Goal: Information Seeking & Learning: Learn about a topic

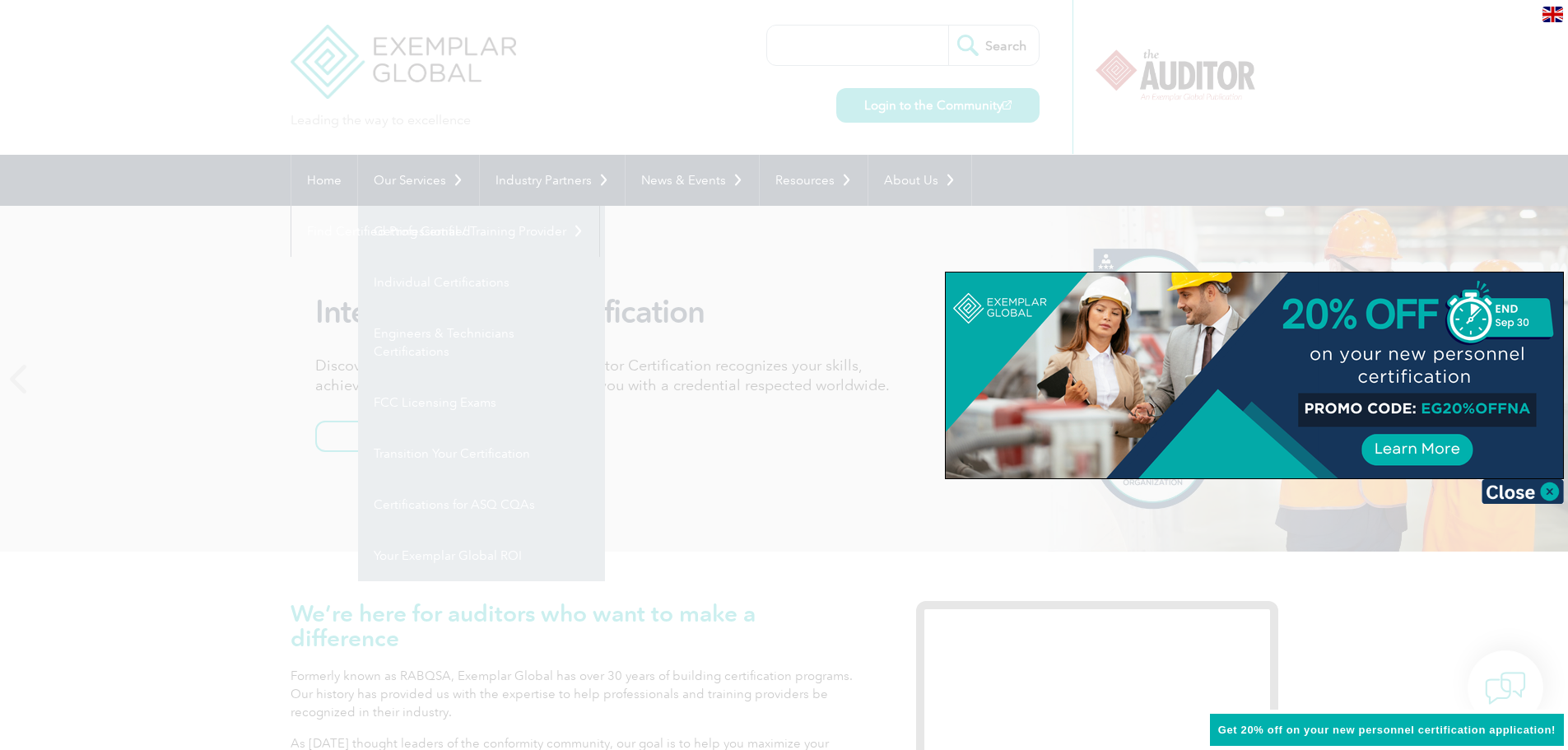
click at [421, 233] on div at bounding box center [784, 375] width 1568 height 750
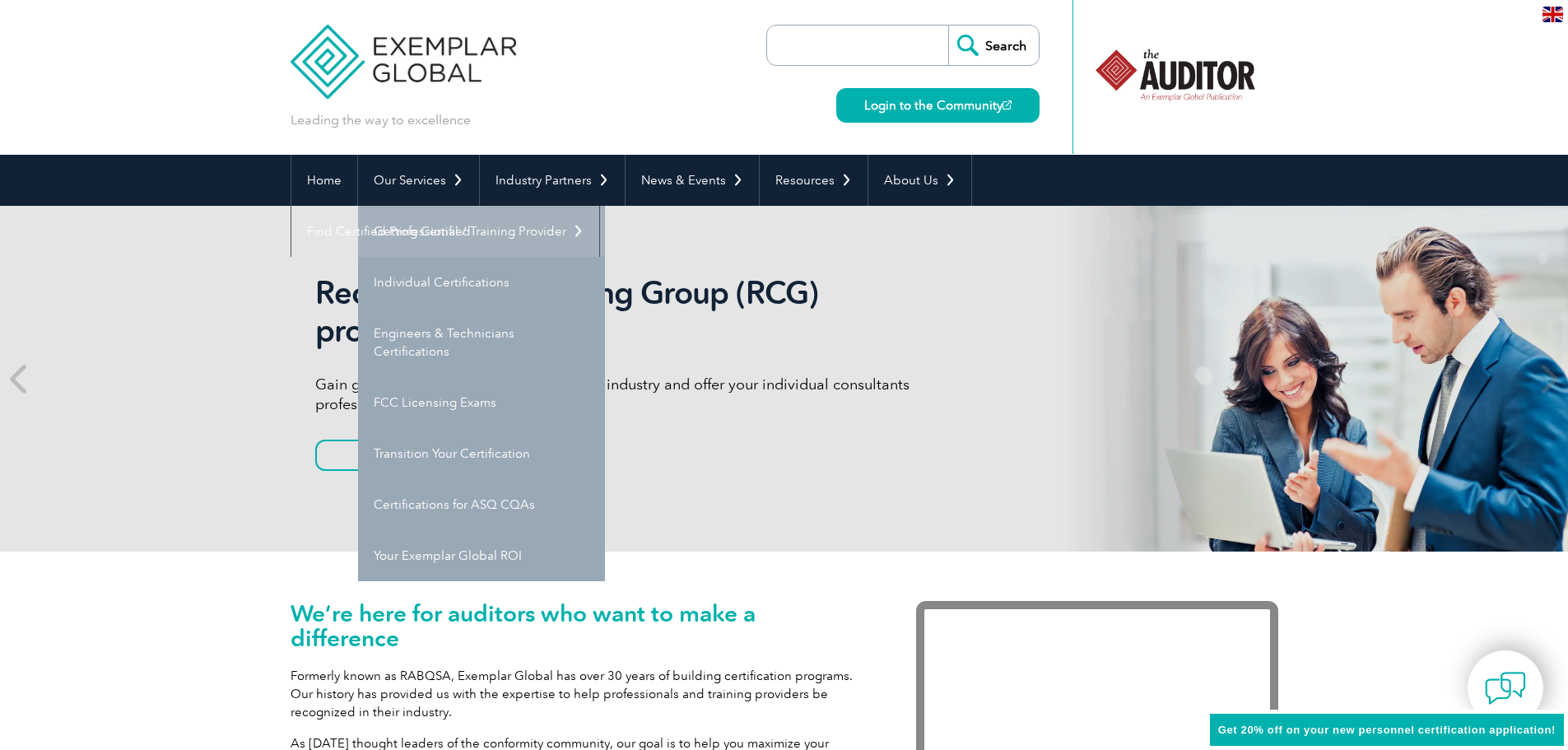
click at [420, 235] on link "Getting Certified" at bounding box center [481, 231] width 247 height 51
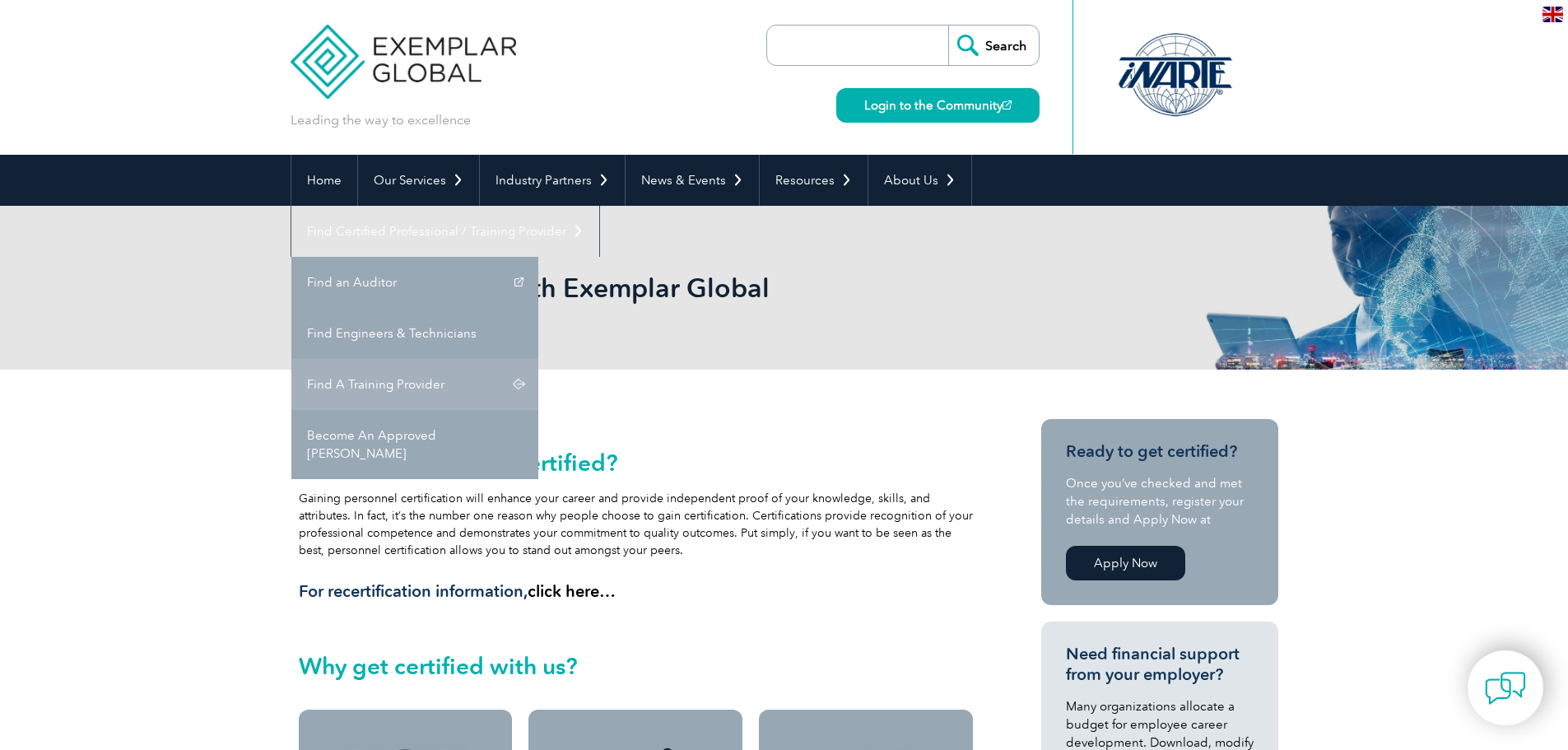
click at [539, 359] on link "Find A Training Provider" at bounding box center [414, 384] width 247 height 51
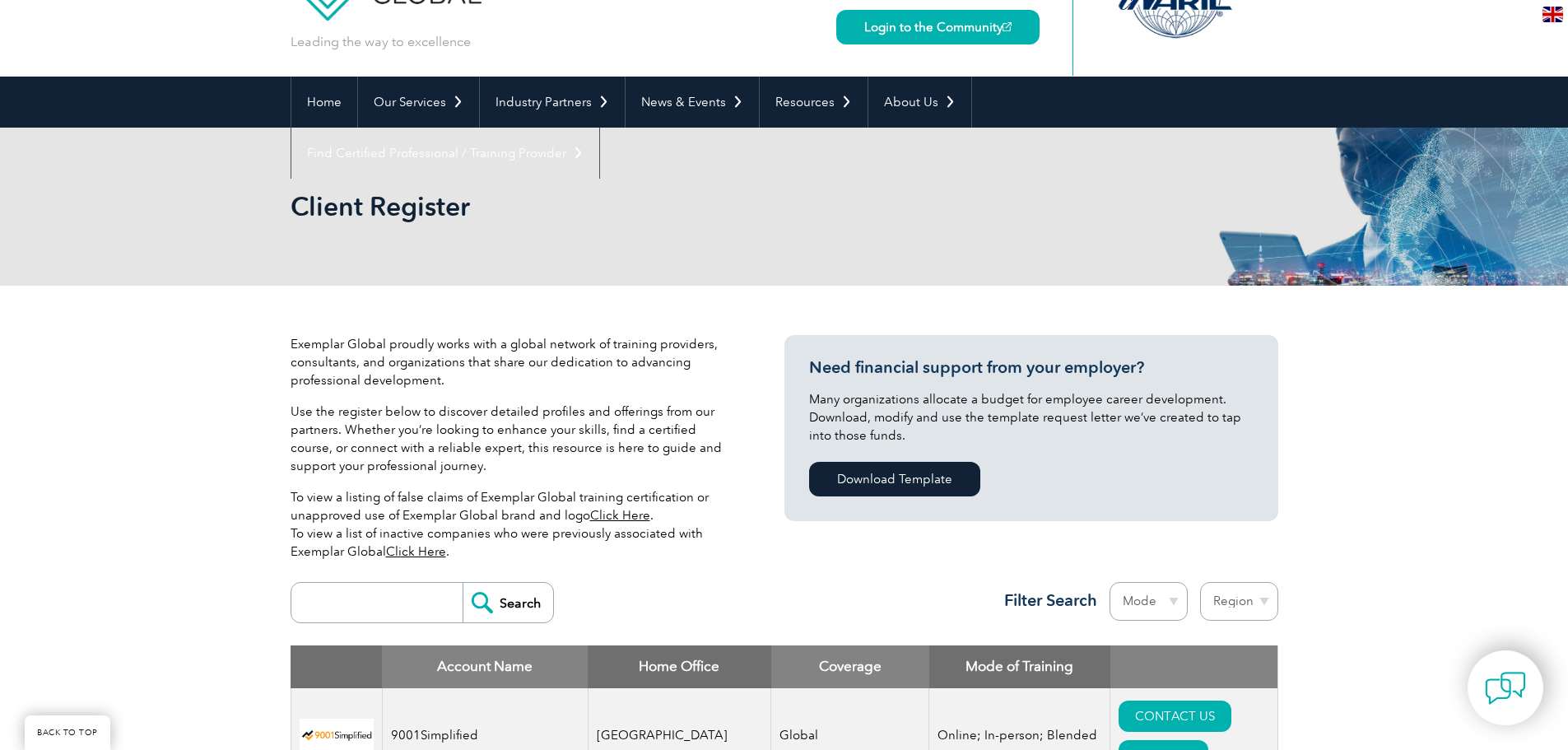
scroll to position [247, 0]
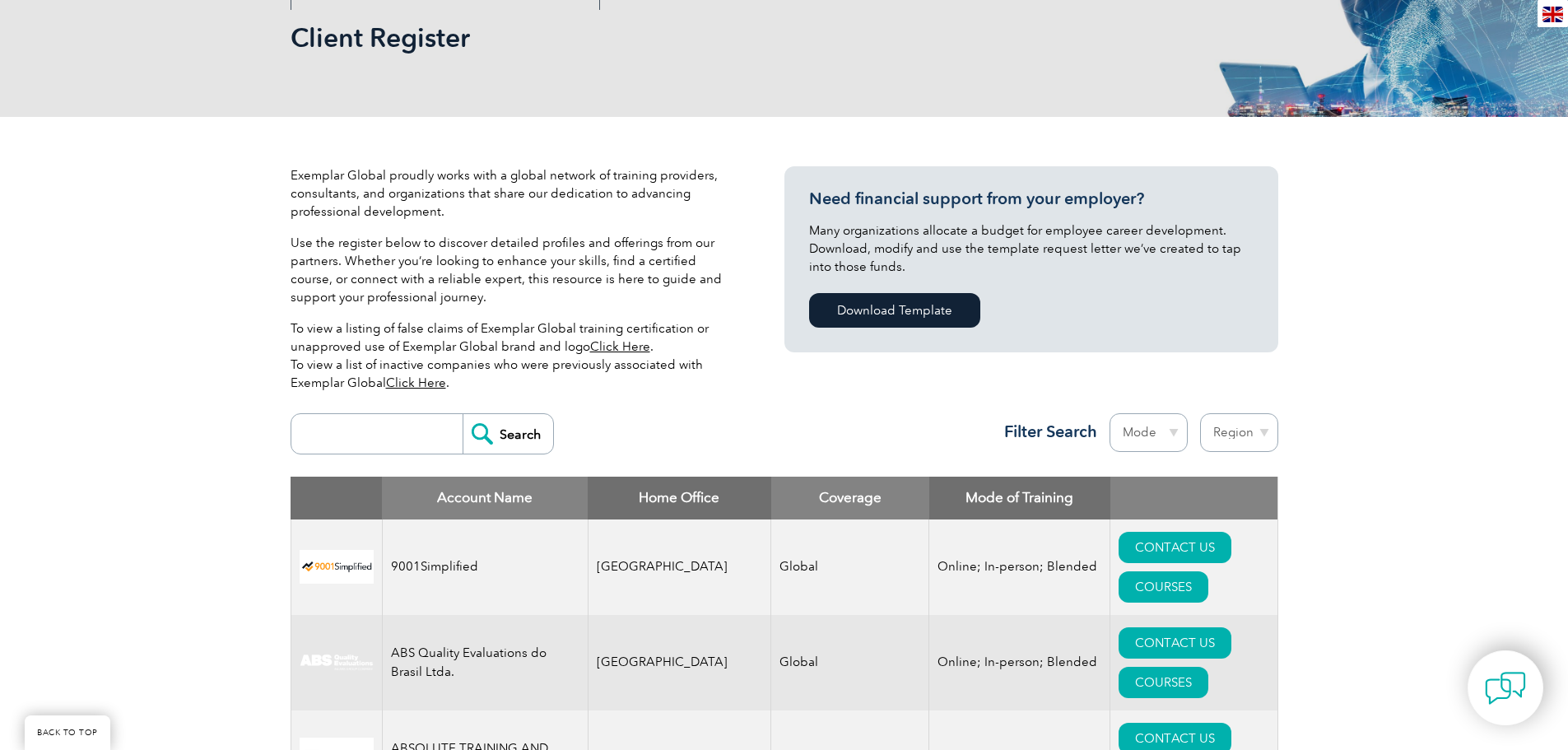
click at [1178, 450] on select "Mode Online In-person Blended" at bounding box center [1149, 433] width 78 height 39
select select "Online"
click at [1110, 413] on select "Mode Online In-person Blended" at bounding box center [1149, 433] width 78 height 39
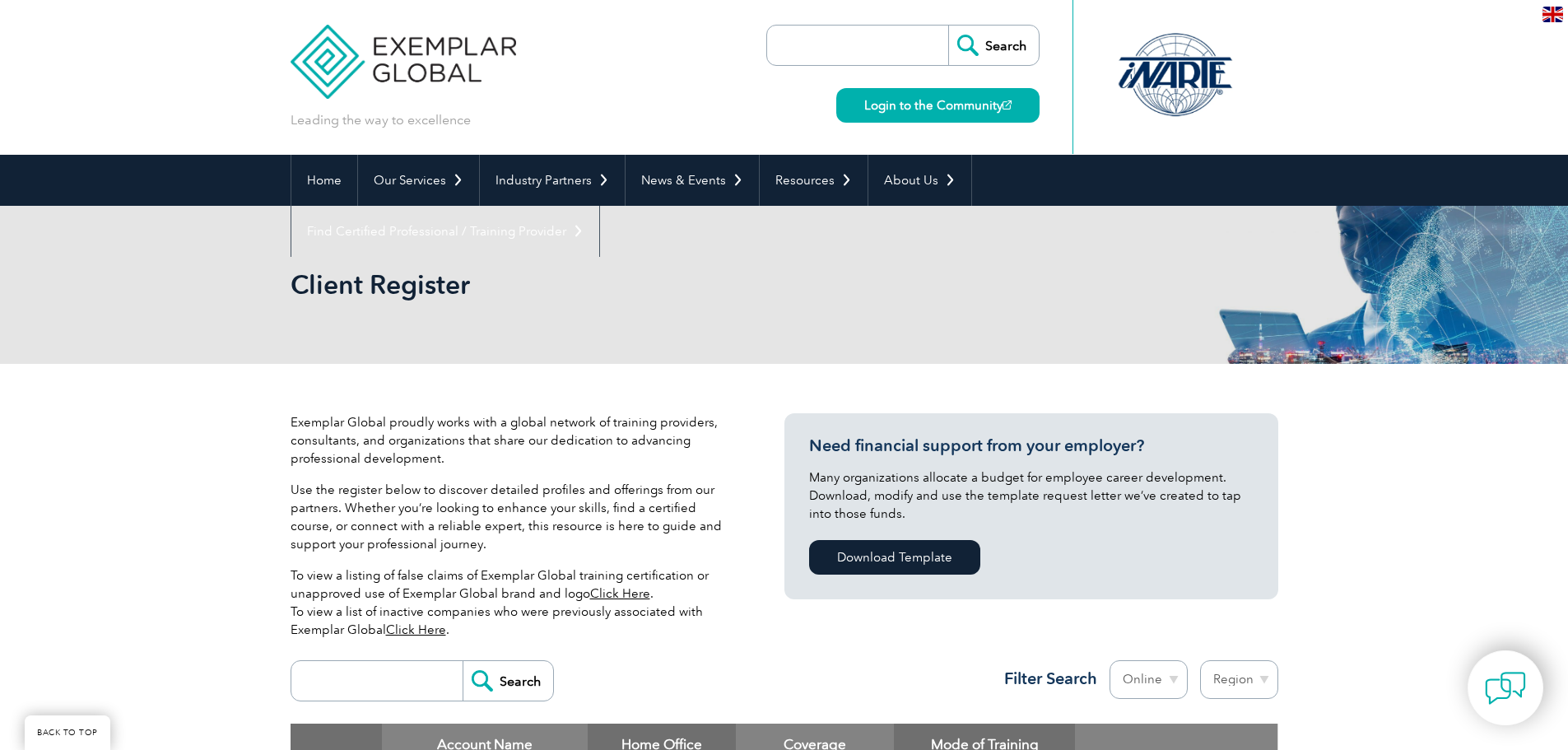
scroll to position [312, 0]
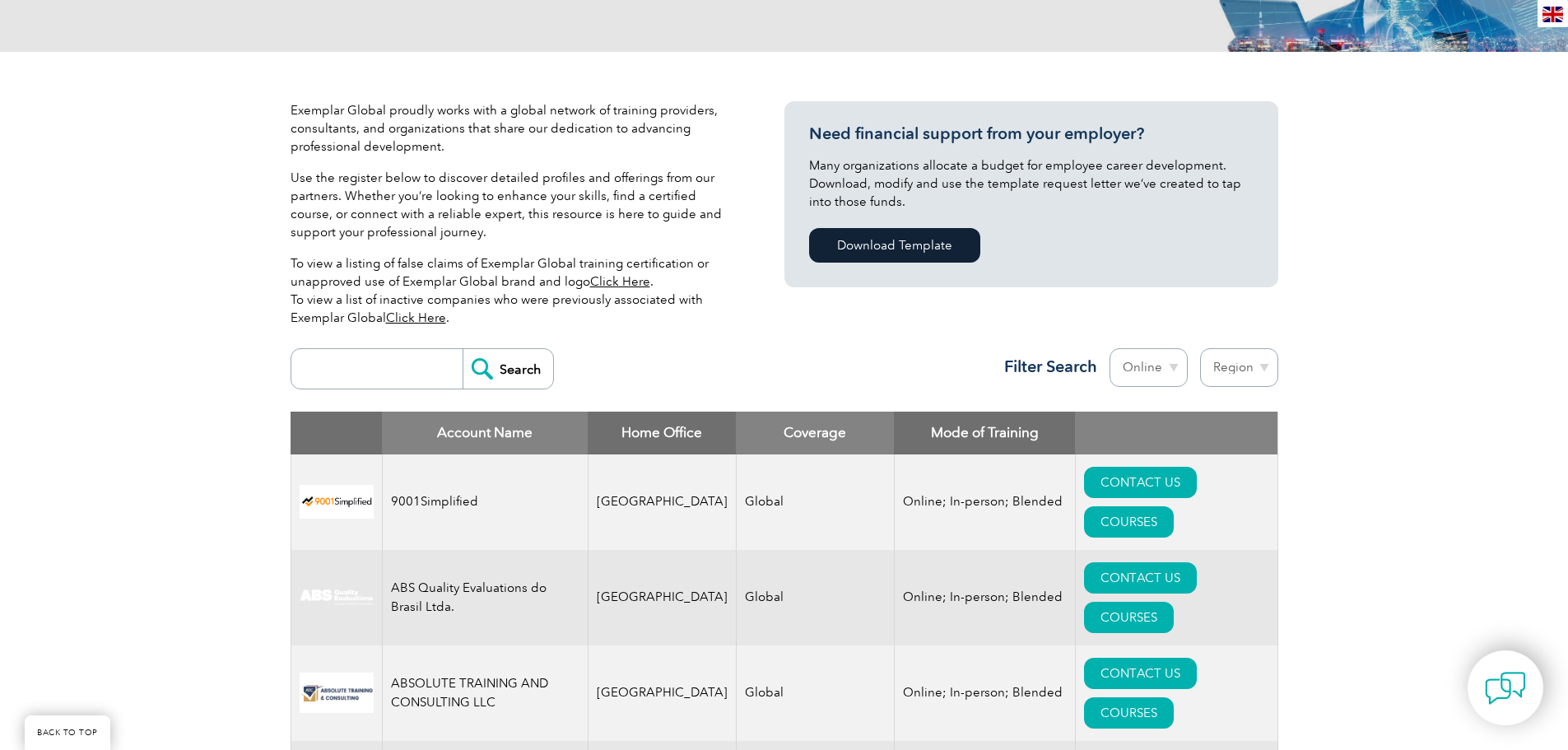
select select "[GEOGRAPHIC_DATA]"
click at [1200, 348] on select "Region [GEOGRAPHIC_DATA] [GEOGRAPHIC_DATA] [GEOGRAPHIC_DATA] [GEOGRAPHIC_DATA] …" at bounding box center [1240, 368] width 78 height 39
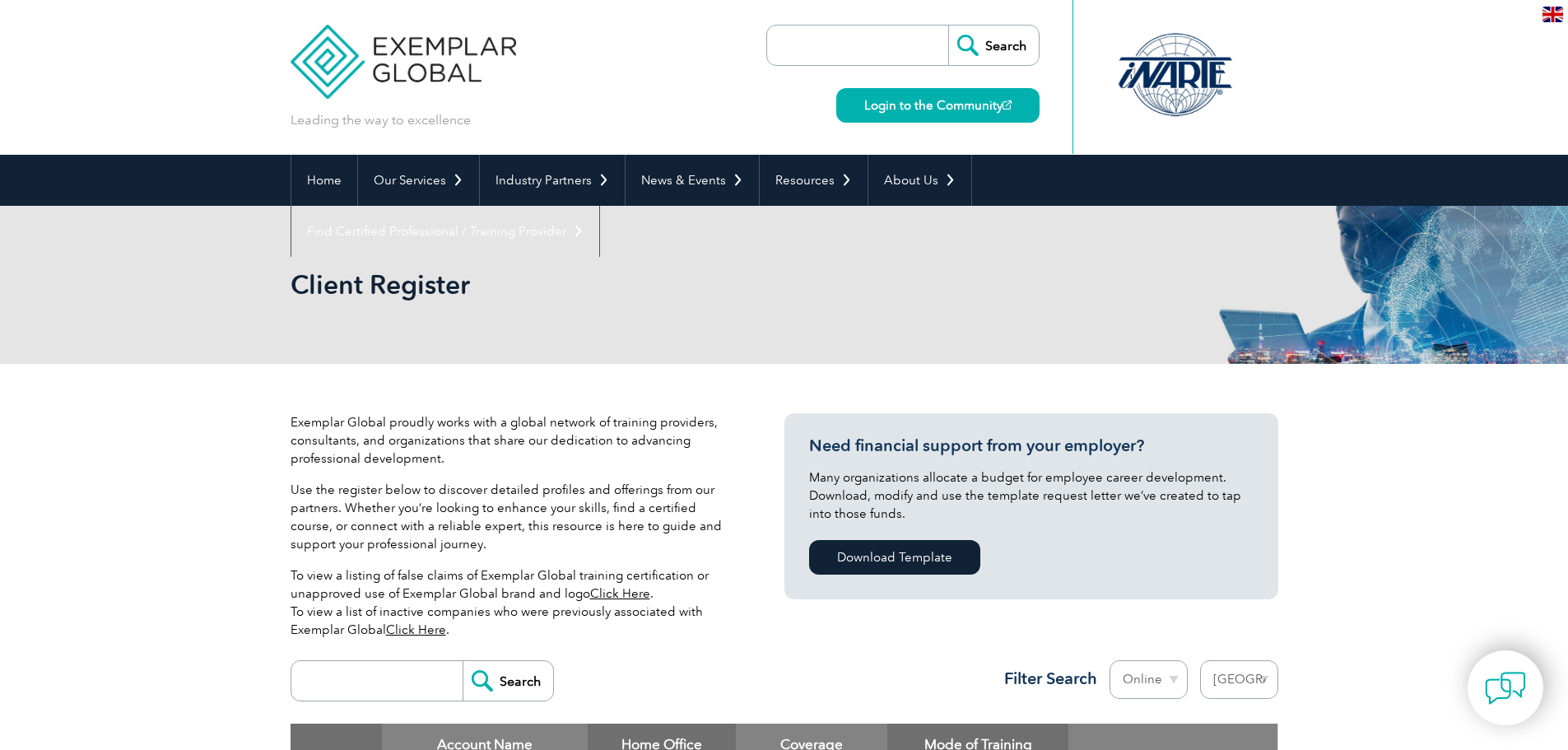
select select "[GEOGRAPHIC_DATA]"
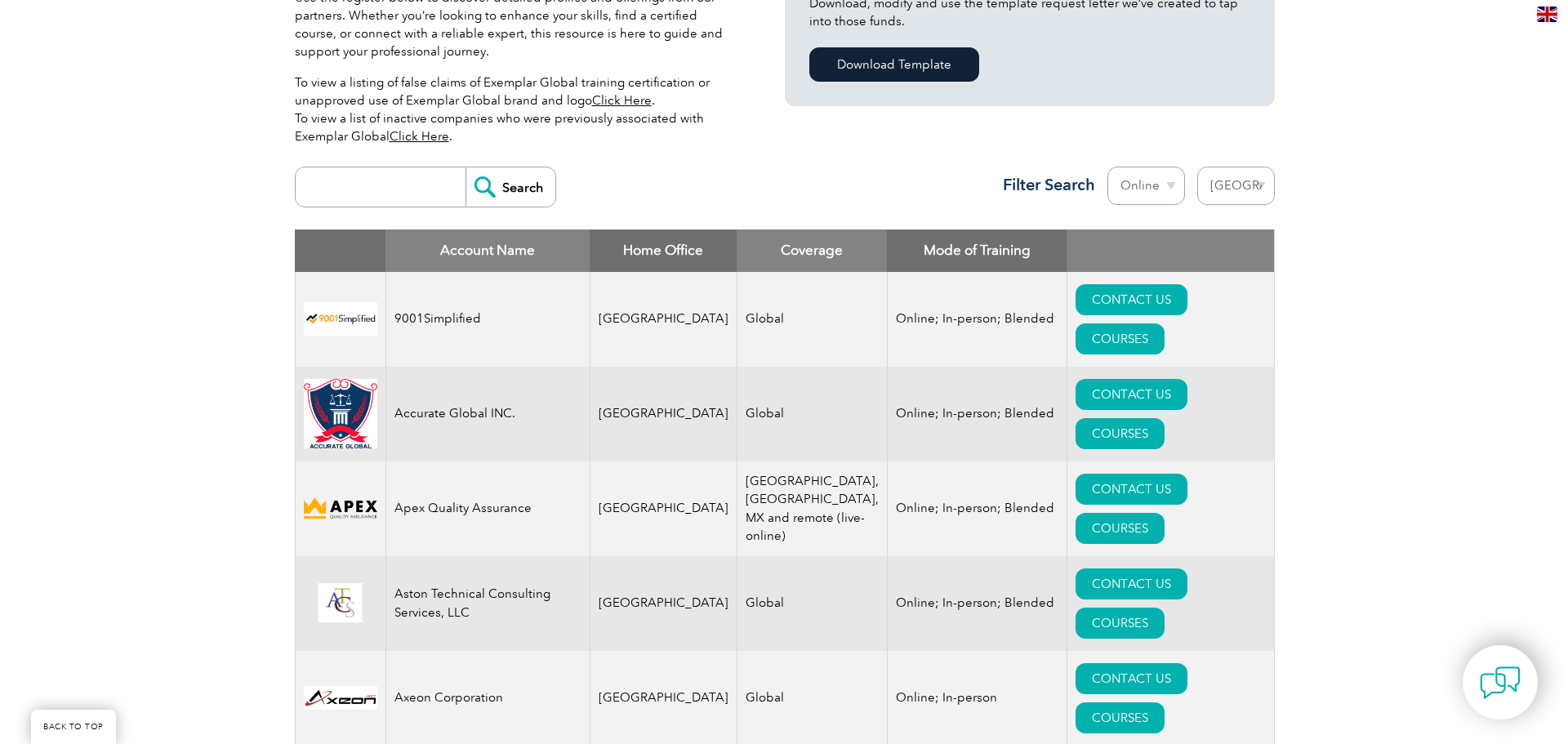
scroll to position [490, 0]
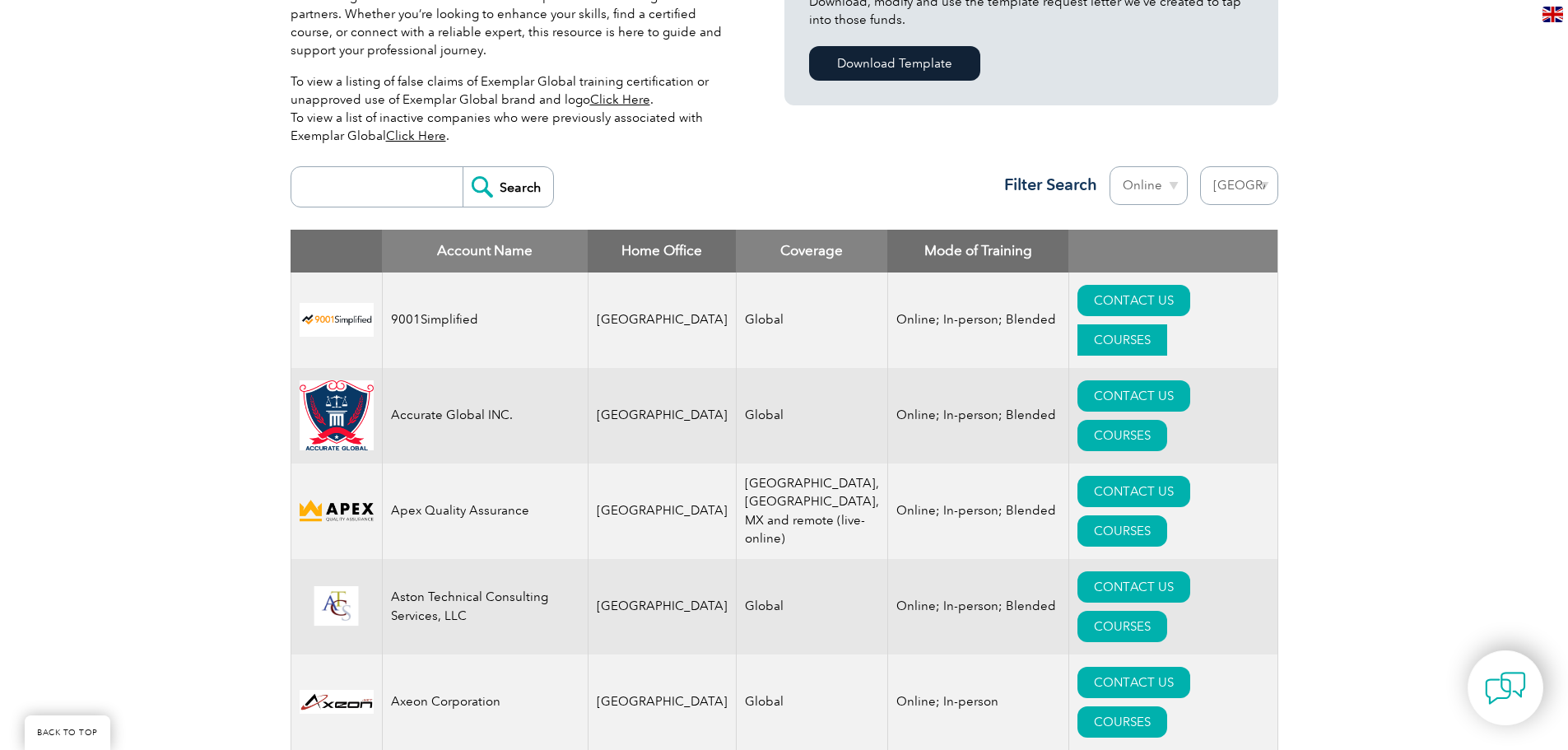
click at [1168, 325] on link "COURSES" at bounding box center [1122, 341] width 89 height 32
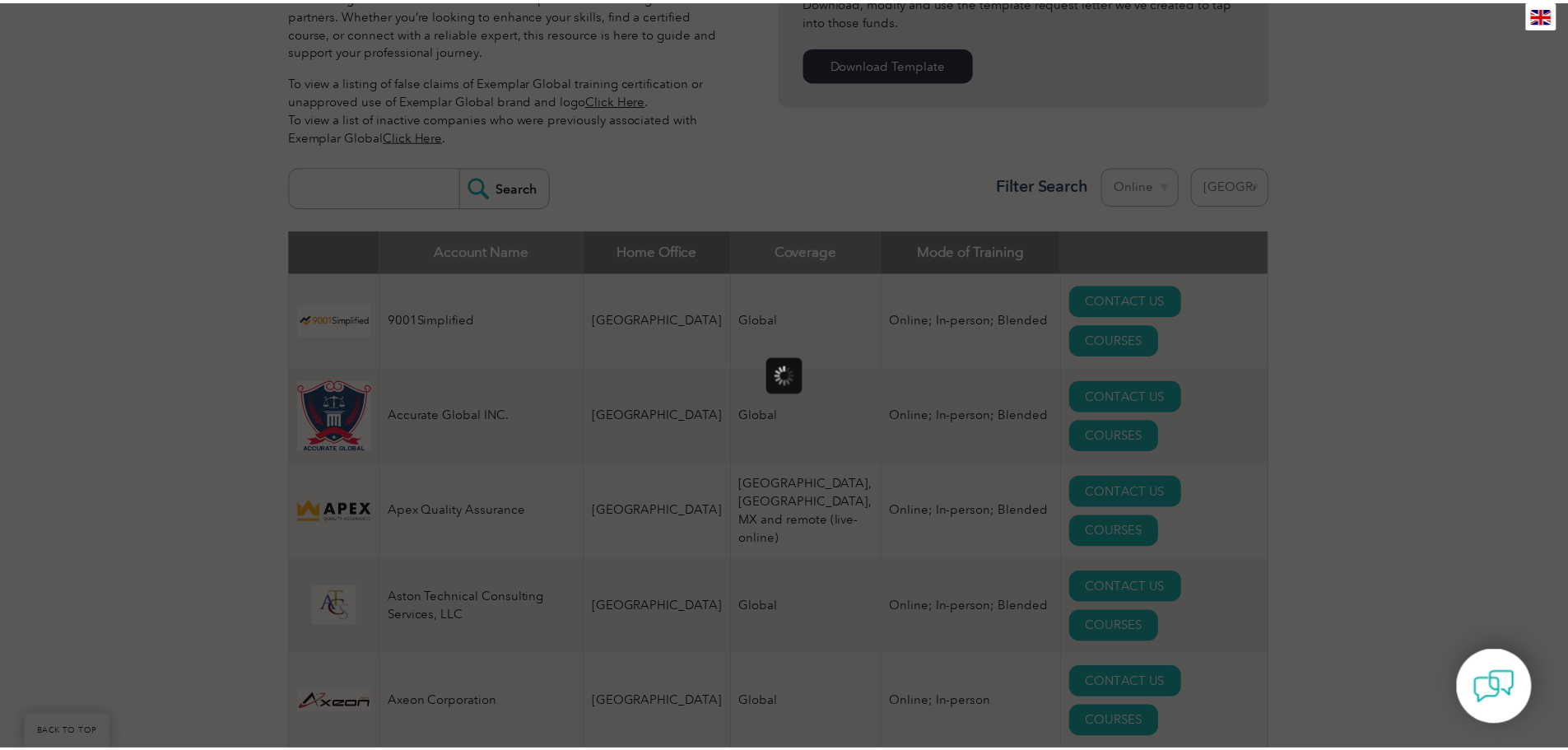
scroll to position [0, 0]
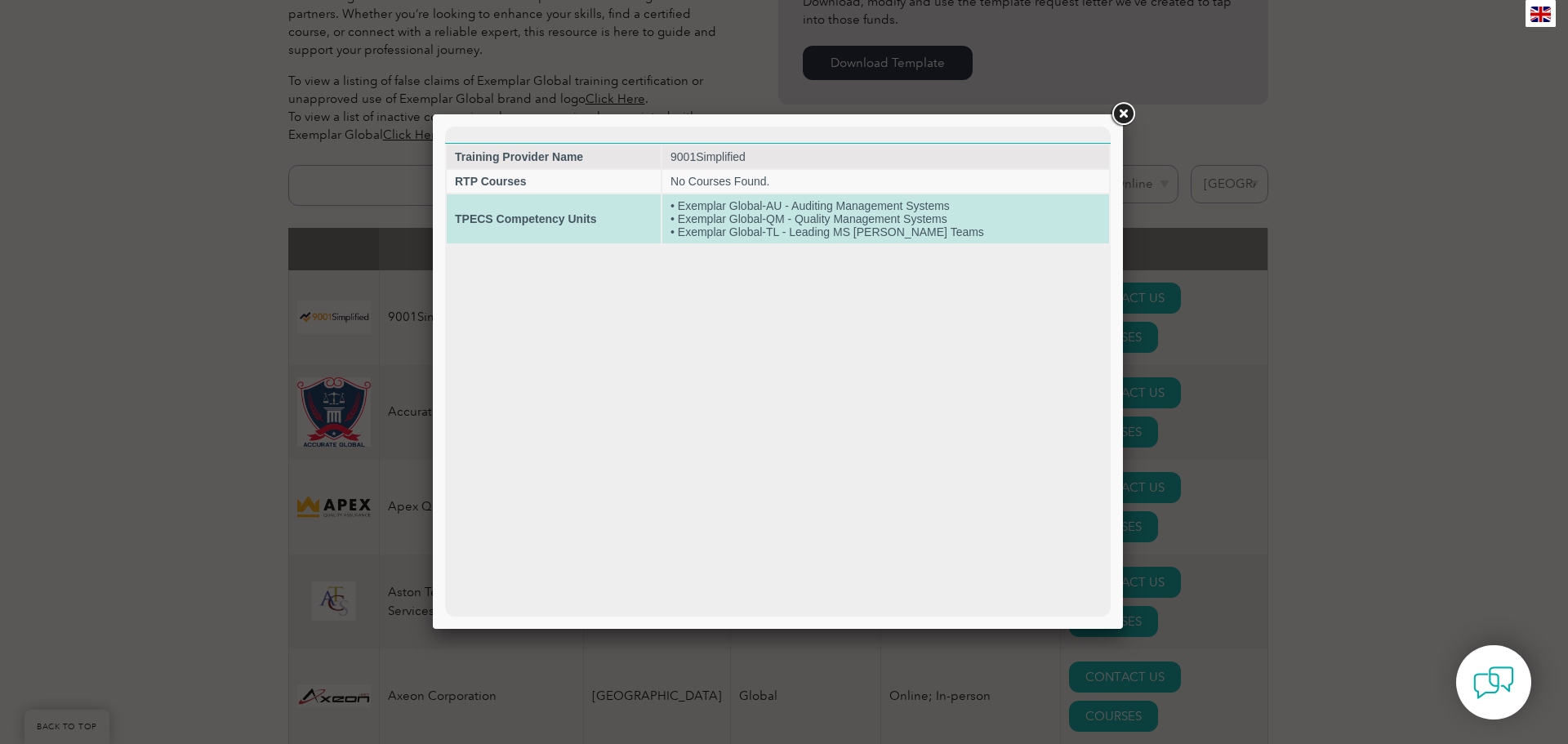
click at [524, 218] on strong "TPECS Competency Units" at bounding box center [525, 219] width 141 height 13
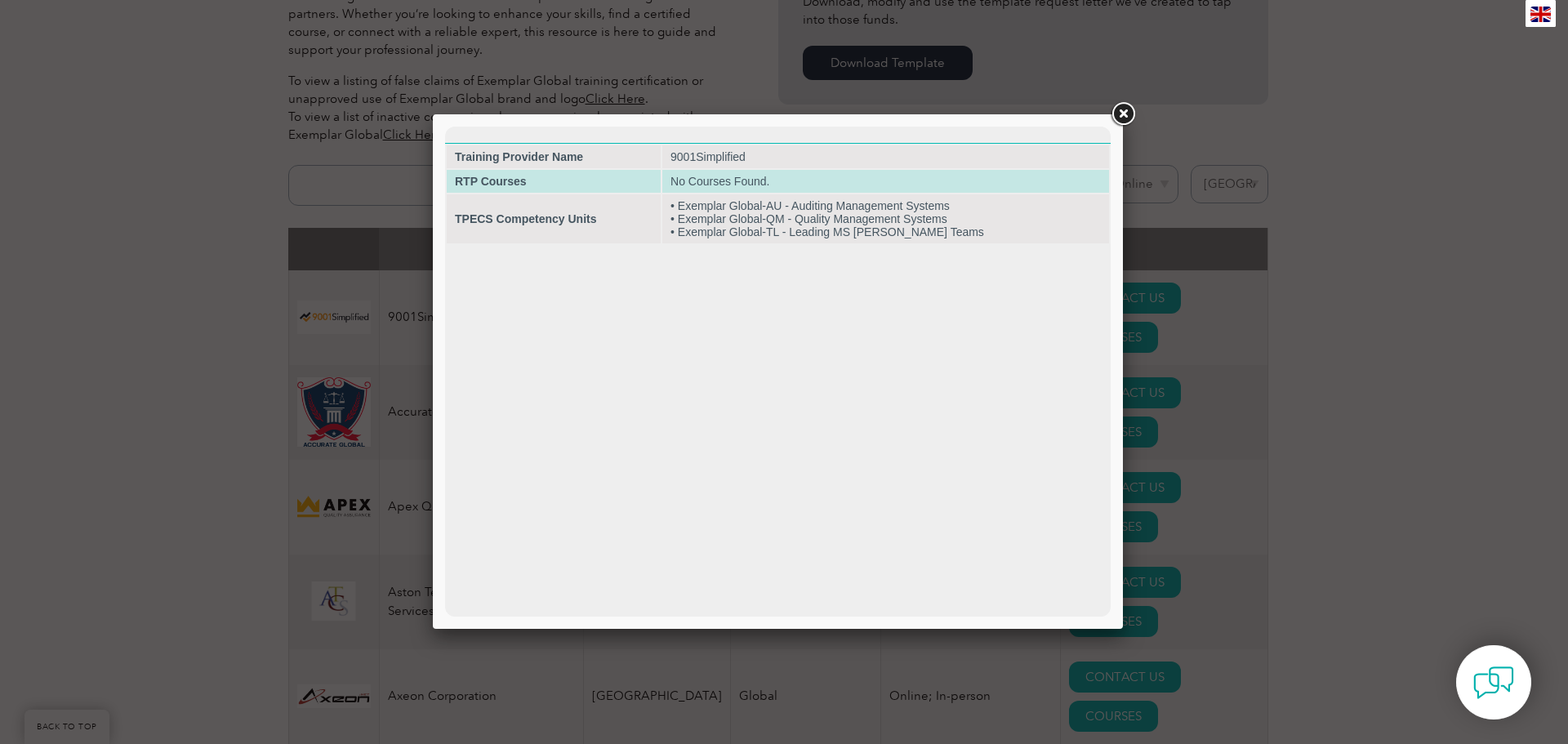
click at [523, 174] on td "RTP Courses" at bounding box center [554, 181] width 214 height 23
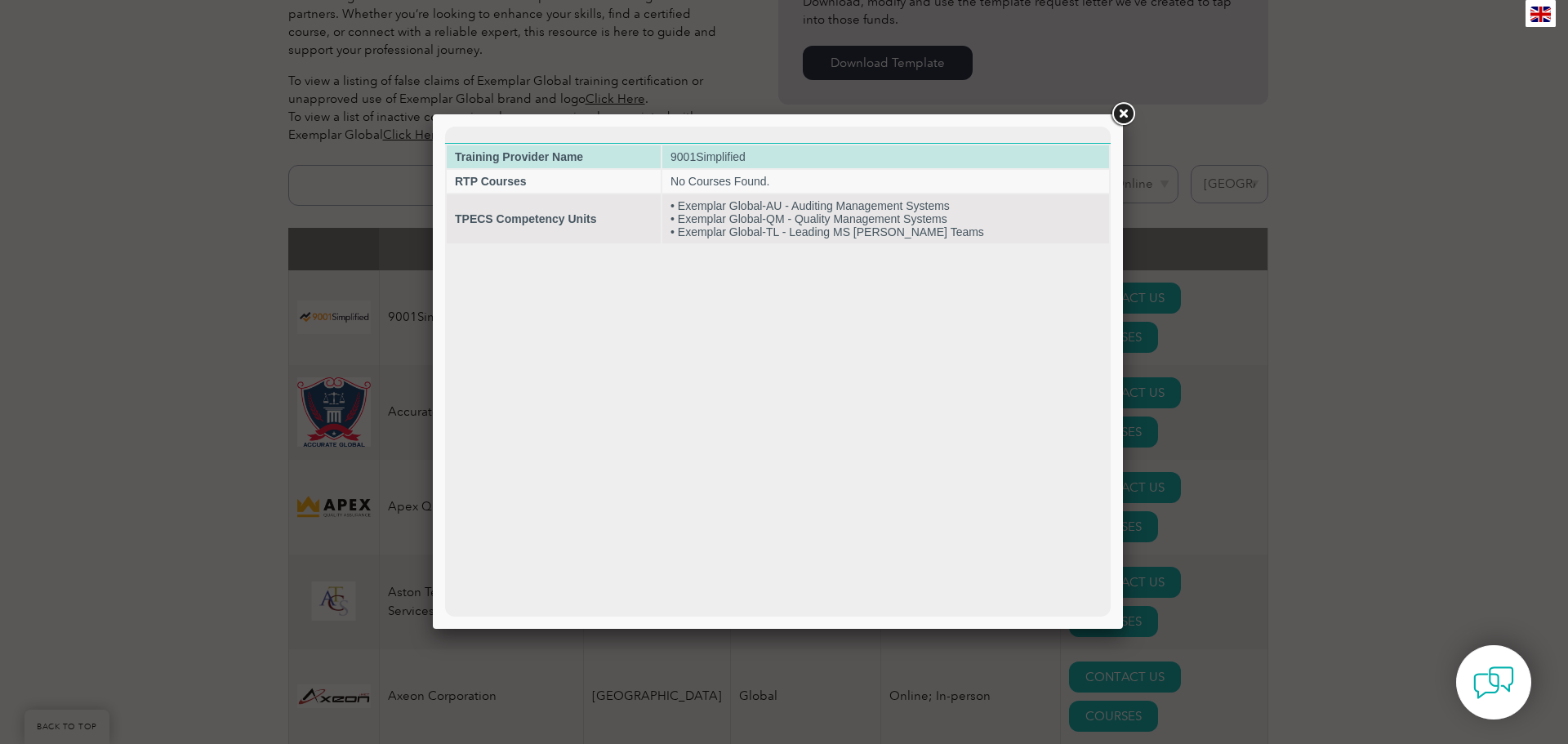
click at [523, 153] on strong "Training Provider Name" at bounding box center [519, 157] width 128 height 13
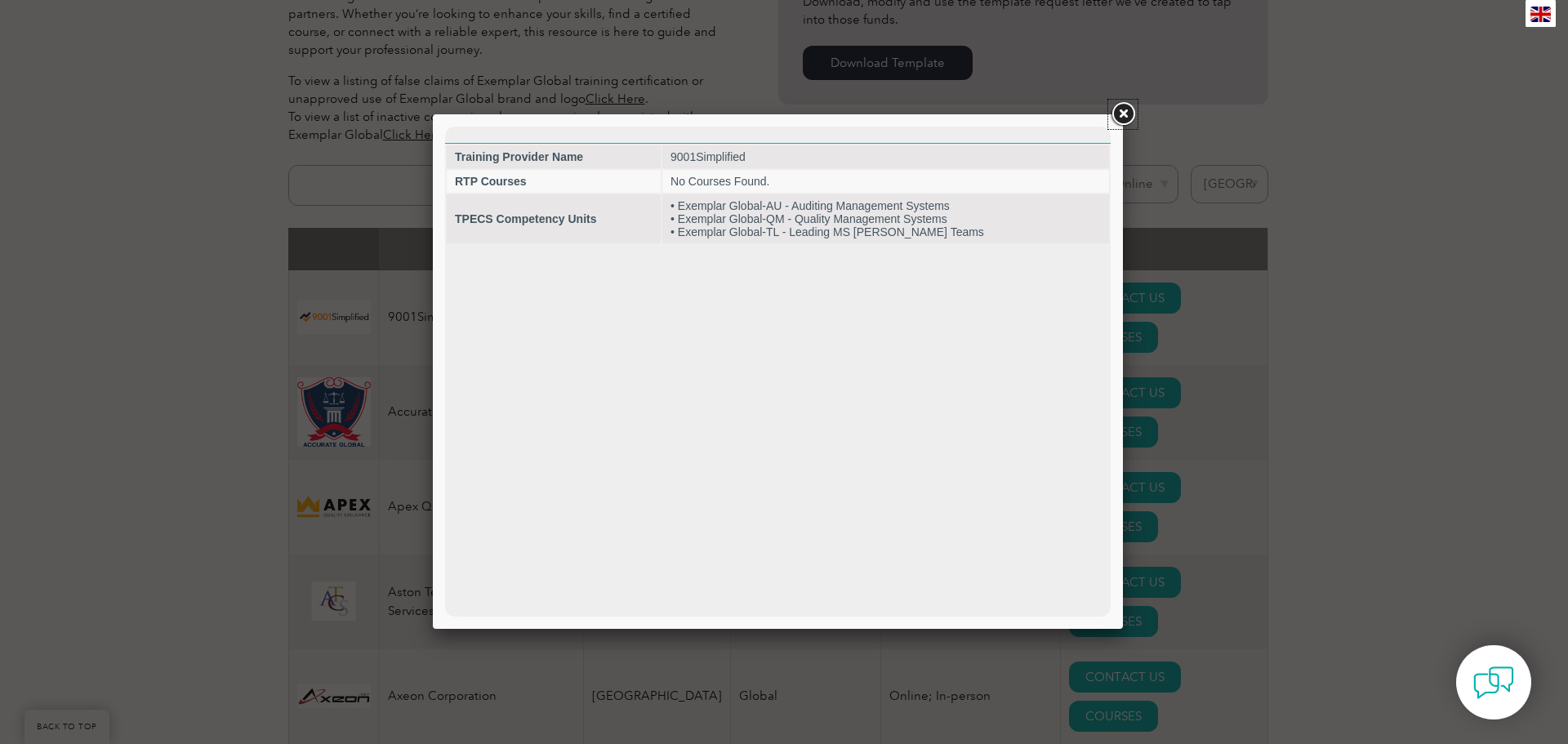
click at [1123, 115] on link at bounding box center [1123, 114] width 30 height 30
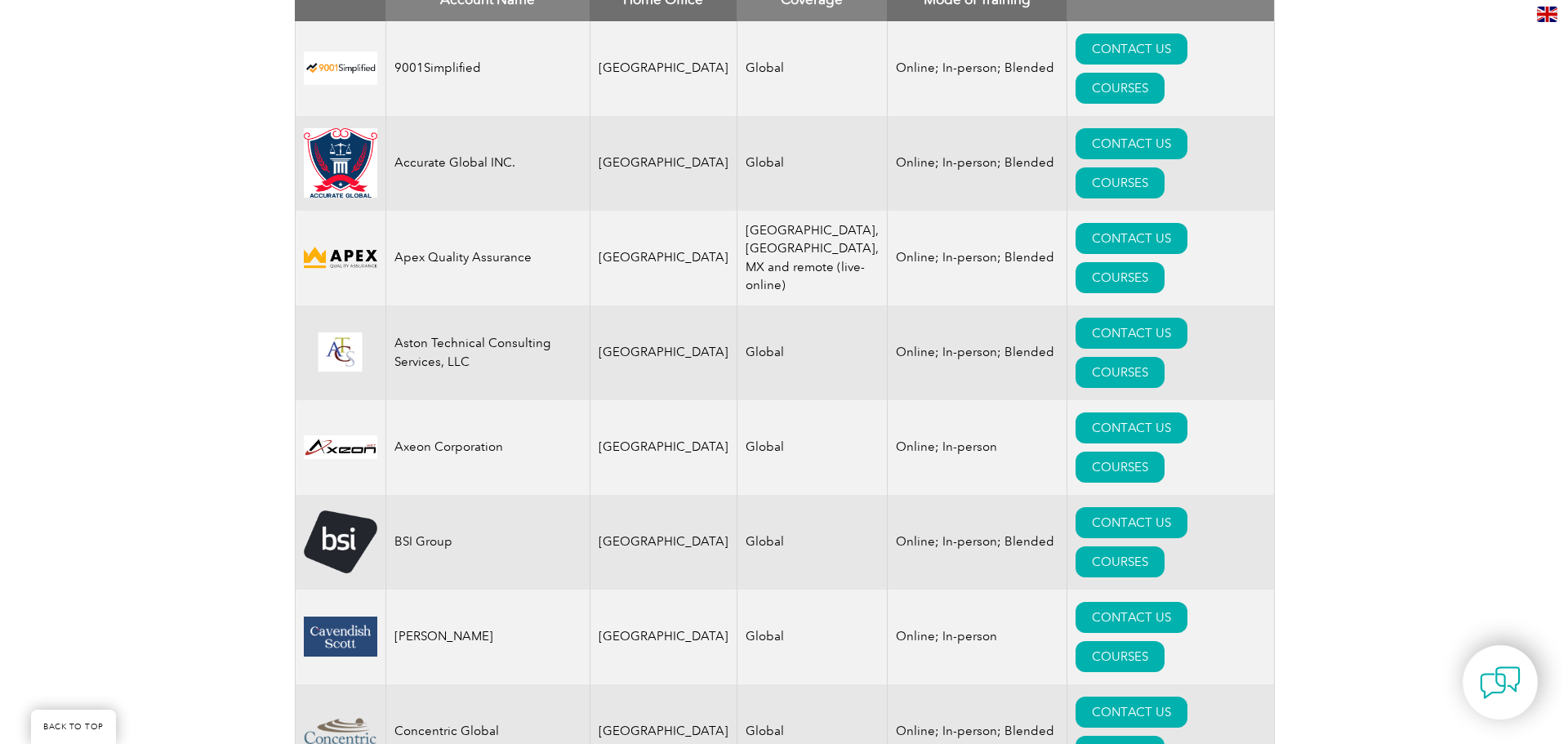
scroll to position [571, 0]
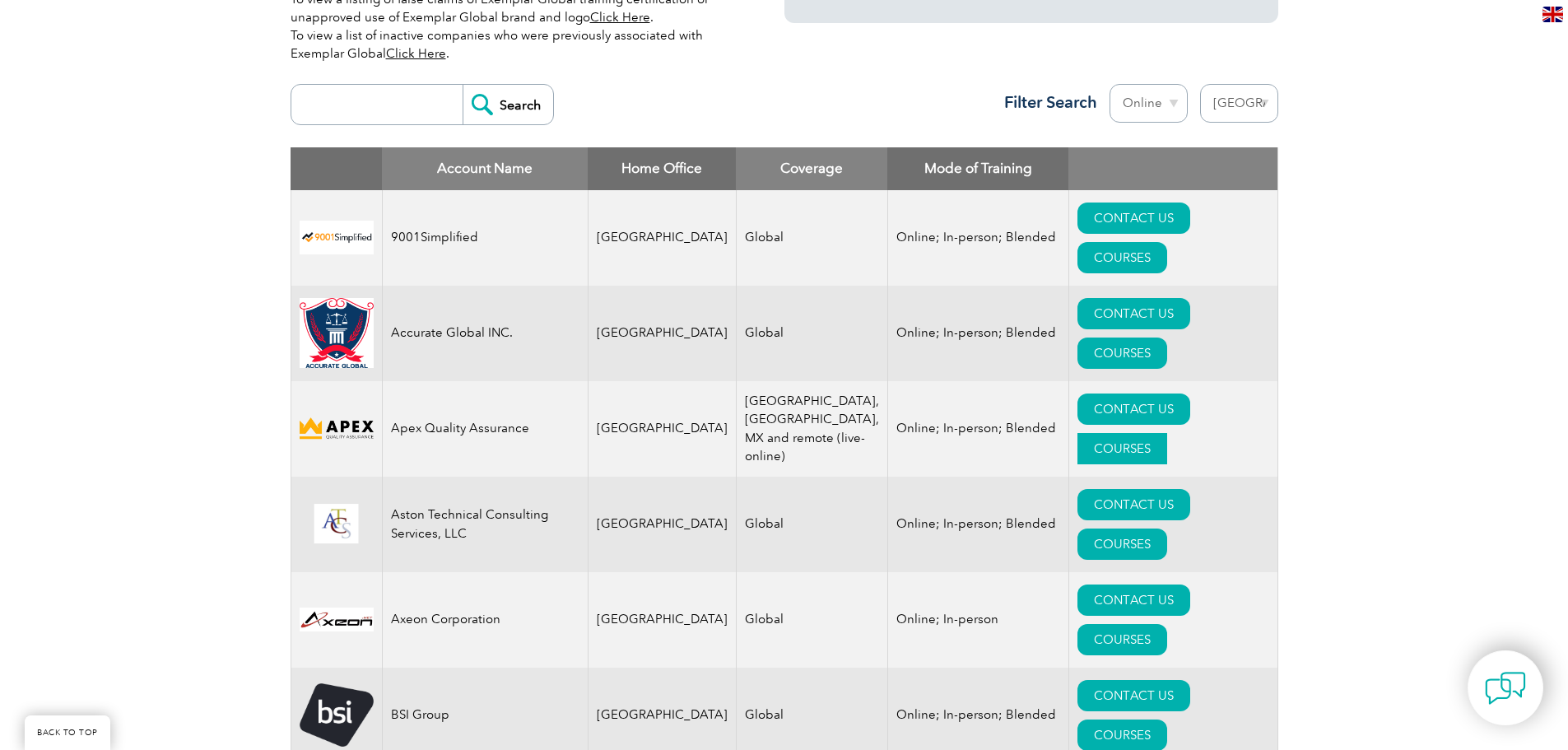
click at [1168, 433] on link "COURSES" at bounding box center [1122, 449] width 89 height 32
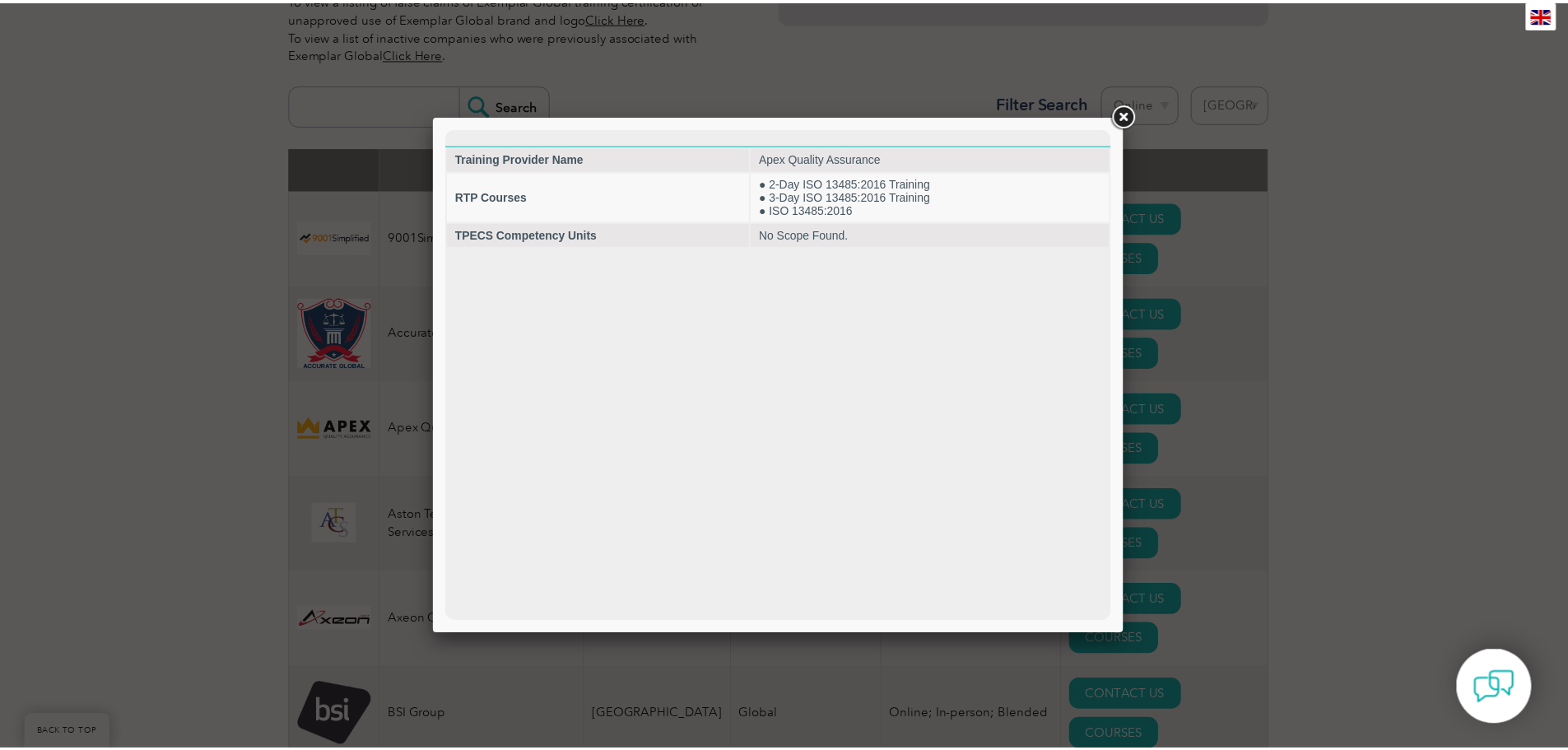
scroll to position [0, 0]
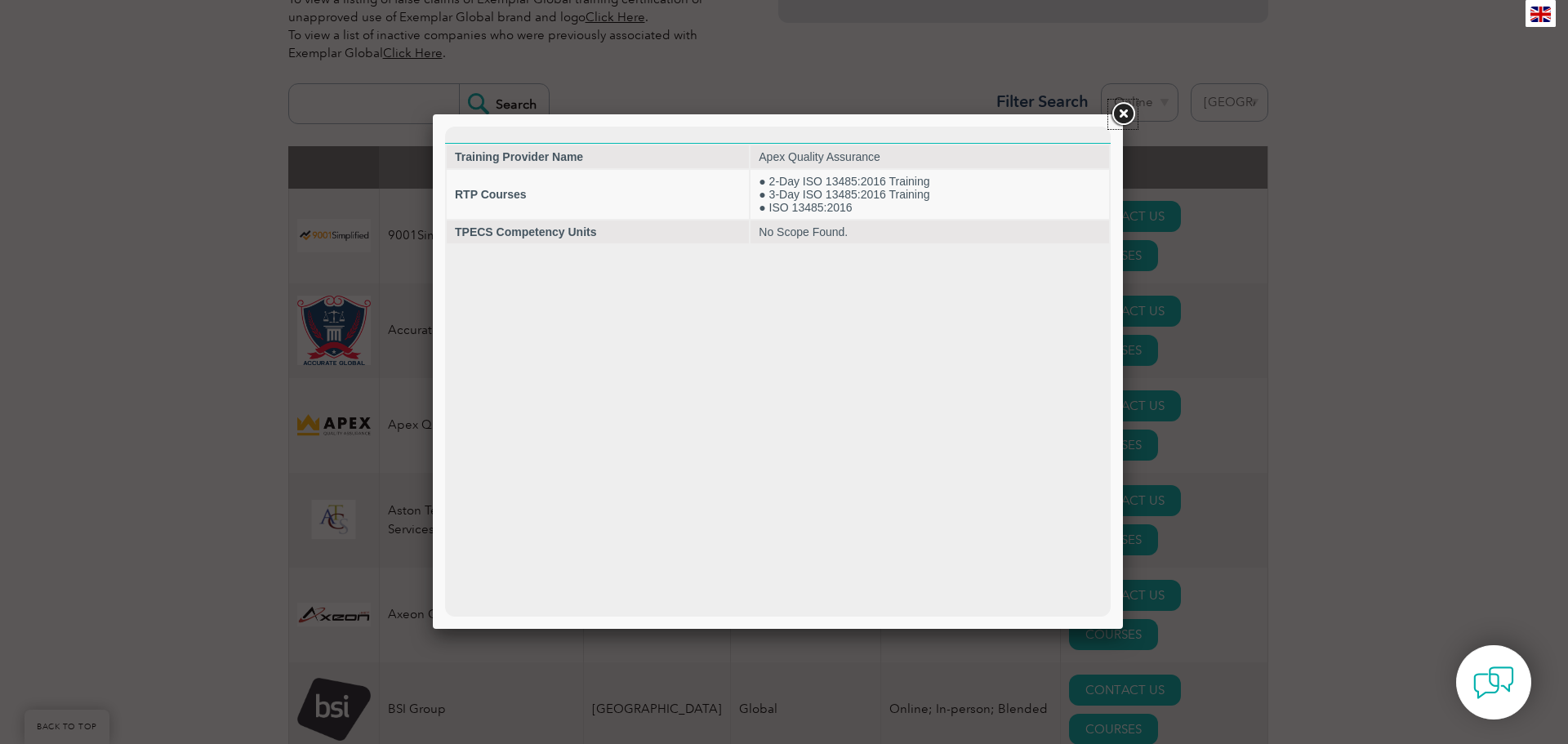
click at [1129, 114] on link at bounding box center [1123, 114] width 30 height 30
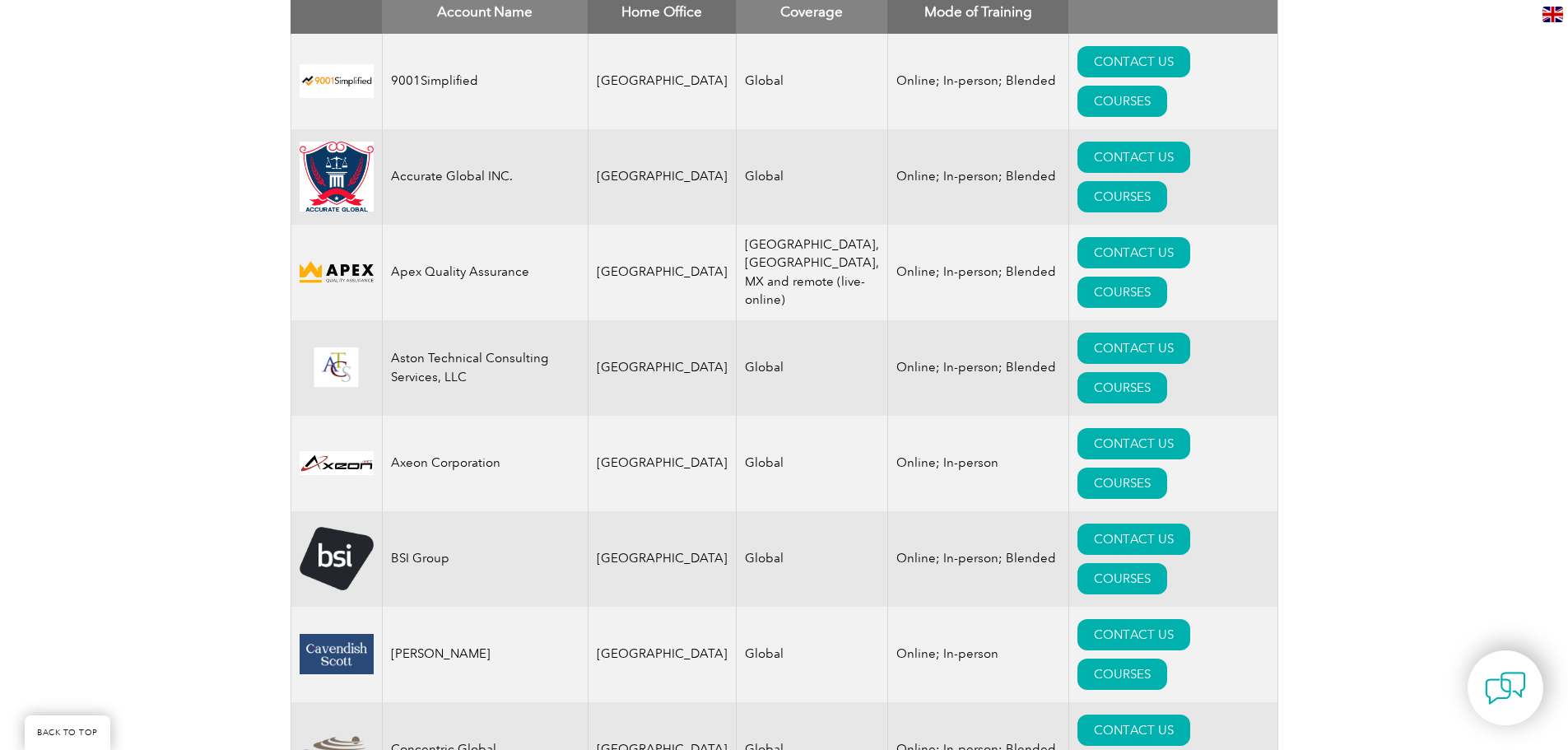
scroll to position [576, 0]
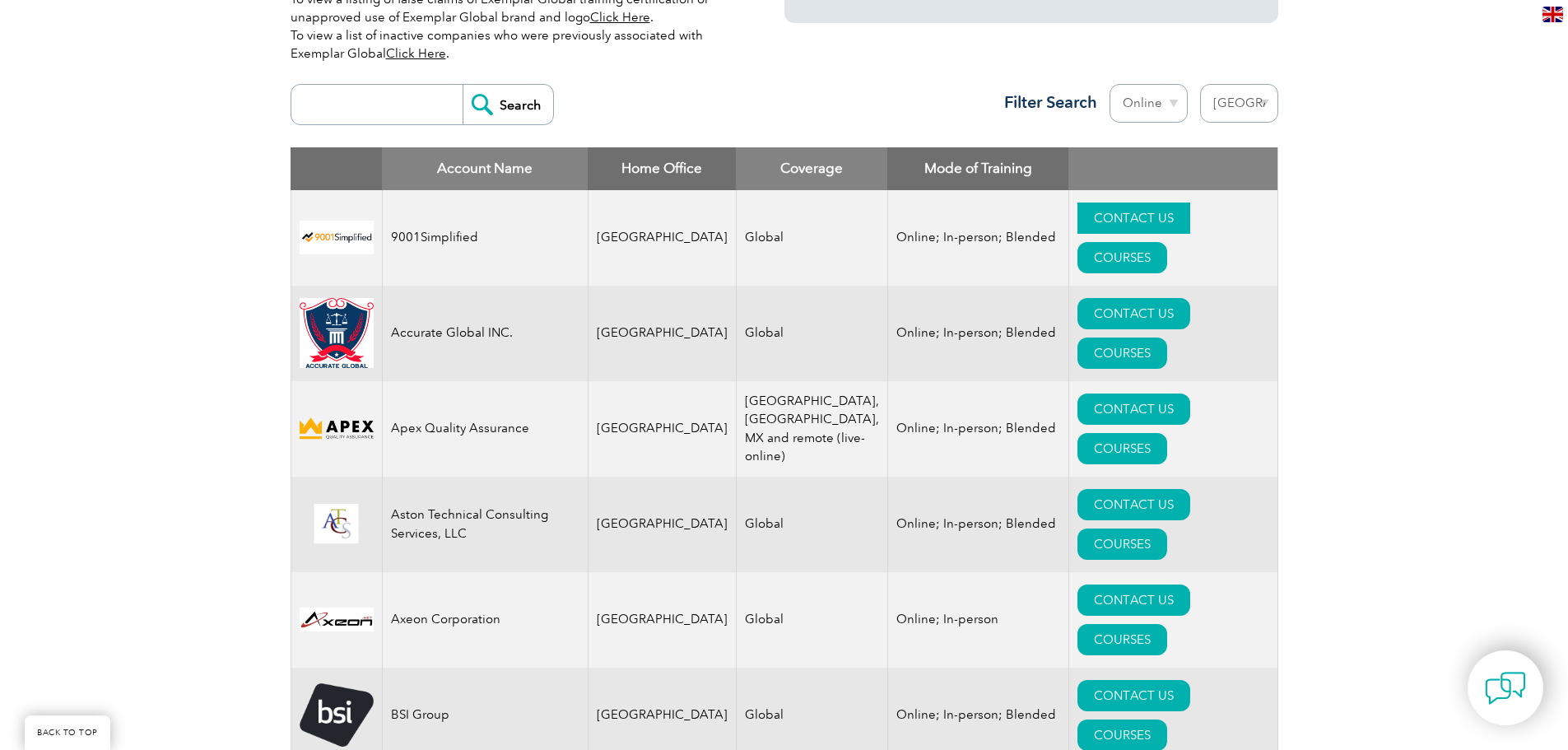
click at [1103, 218] on link "CONTACT US" at bounding box center [1133, 219] width 113 height 32
